Goal: Find specific page/section: Find specific page/section

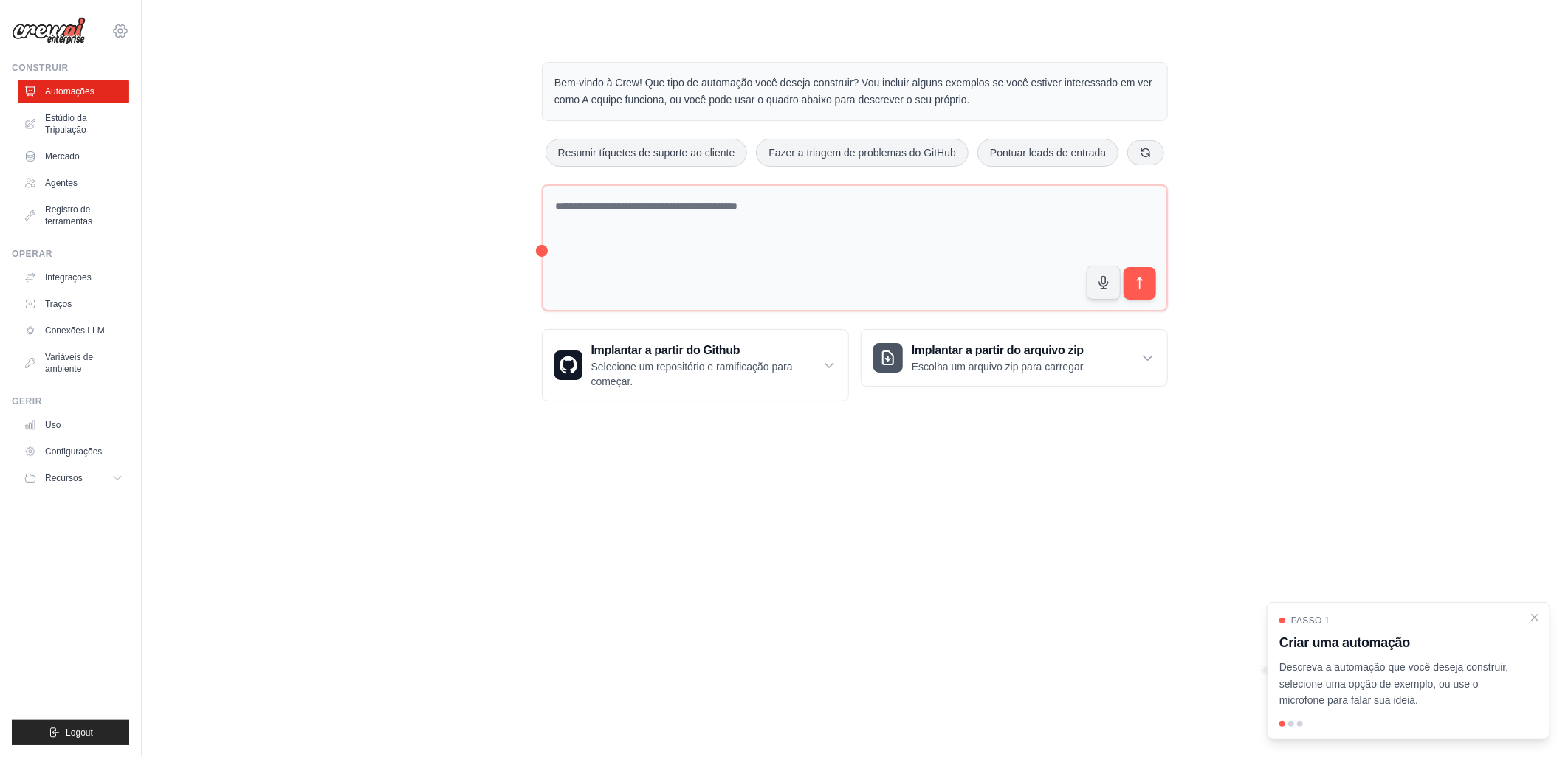
click at [115, 34] on icon at bounding box center [120, 31] width 13 height 13
click at [94, 94] on link "Configurações" at bounding box center [119, 99] width 130 height 27
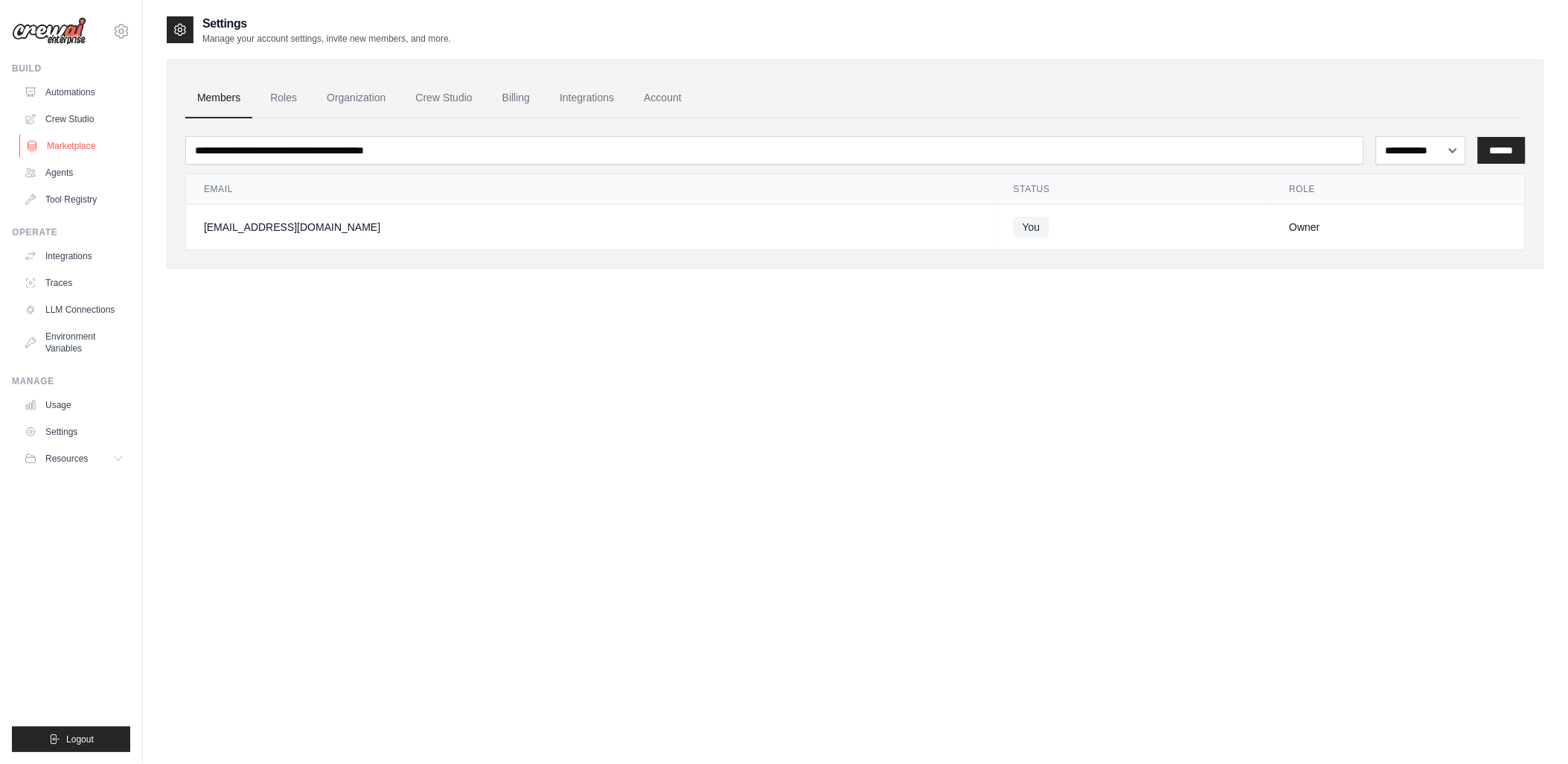
click at [62, 145] on link "Marketplace" at bounding box center [76, 146] width 112 height 24
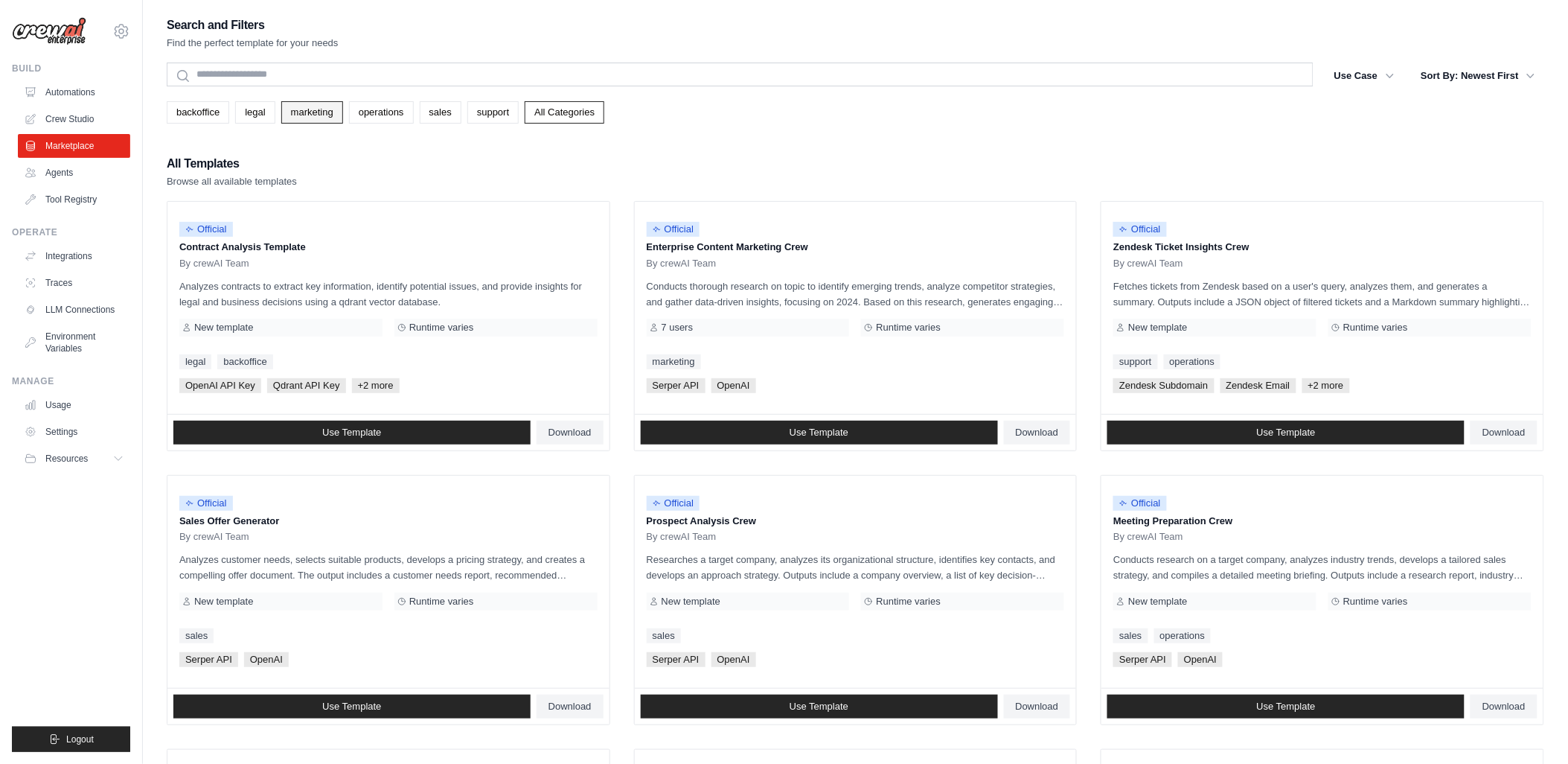
click at [308, 112] on link "marketing" at bounding box center [313, 112] width 62 height 22
